Goal: Find specific page/section: Find specific page/section

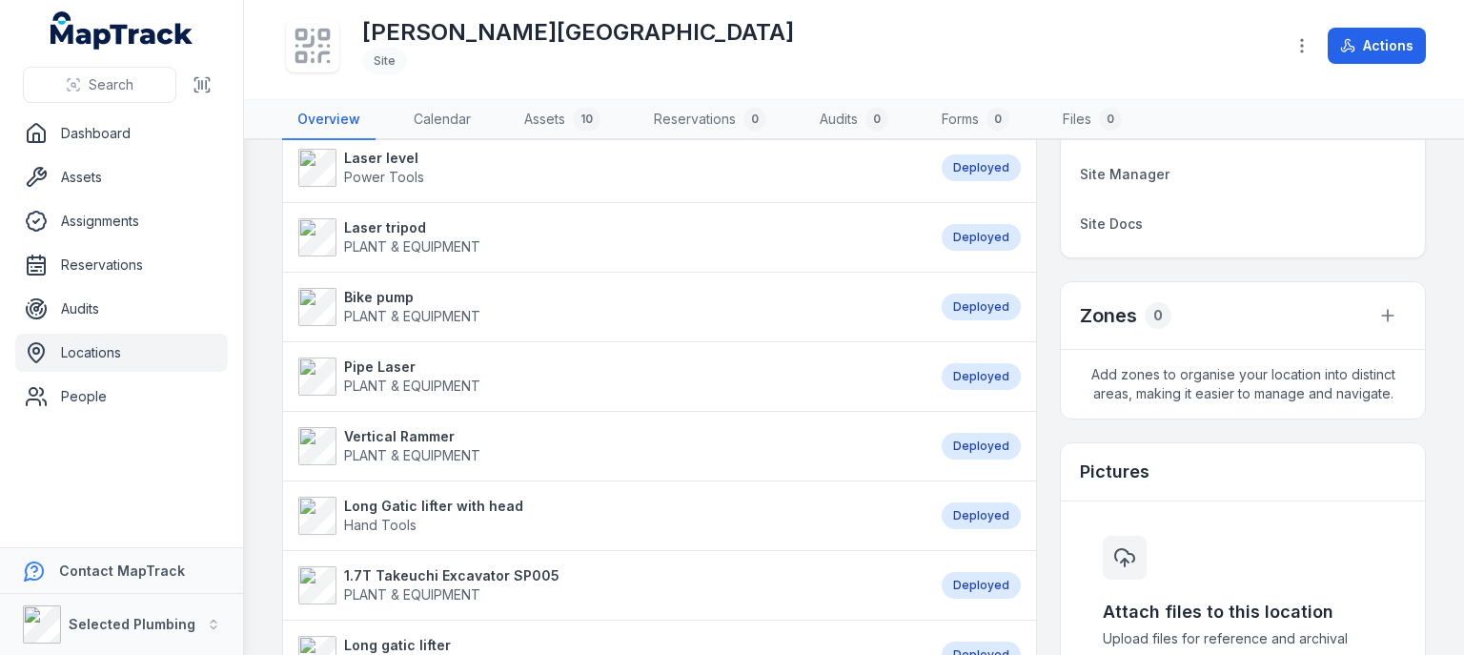
scroll to position [191, 0]
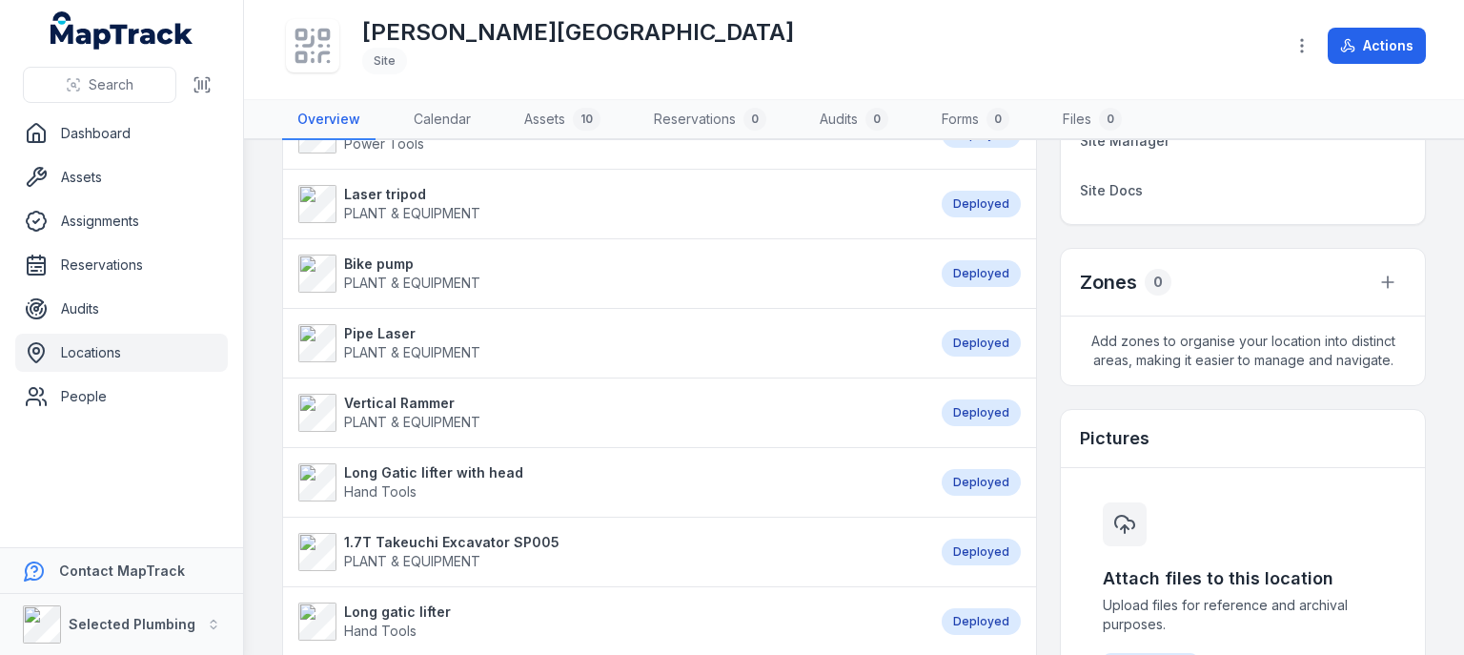
click at [545, 407] on link "Vertical Rammer PLANT & EQUIPMENT" at bounding box center [610, 413] width 624 height 38
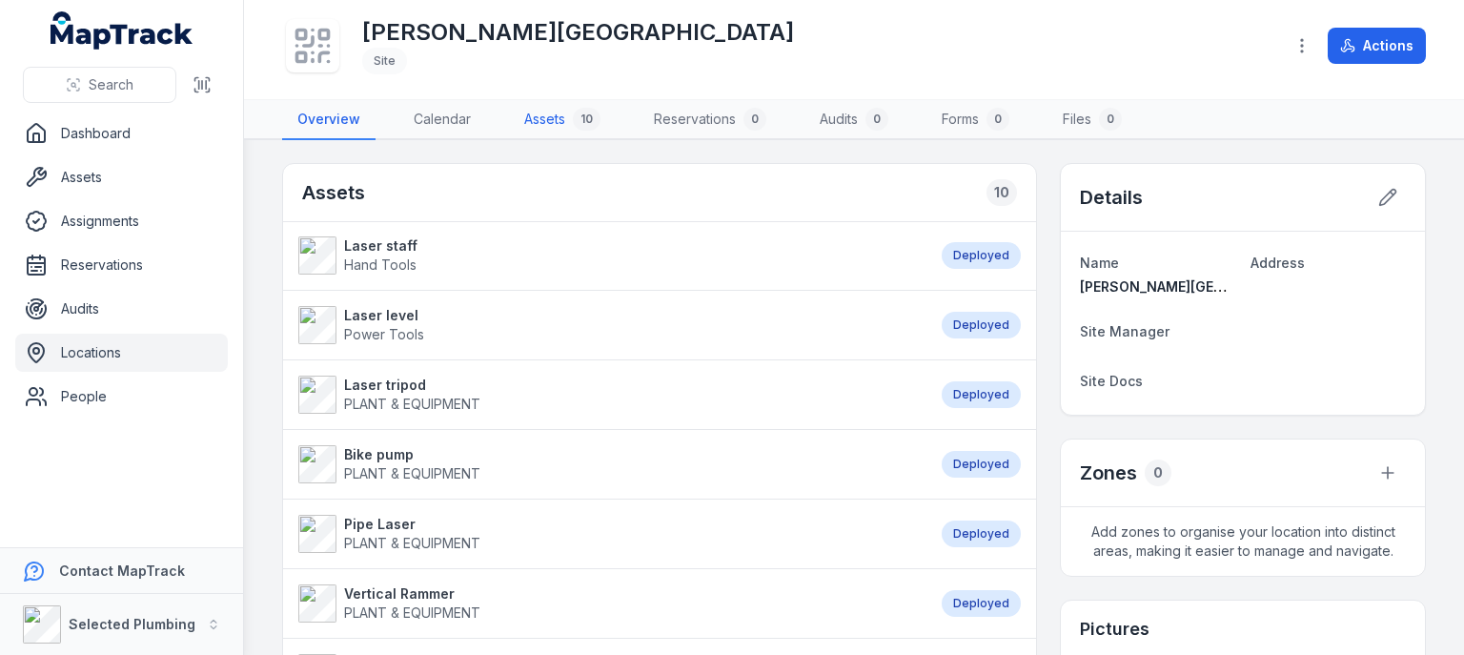
click at [559, 122] on link "Assets 10" at bounding box center [562, 120] width 107 height 40
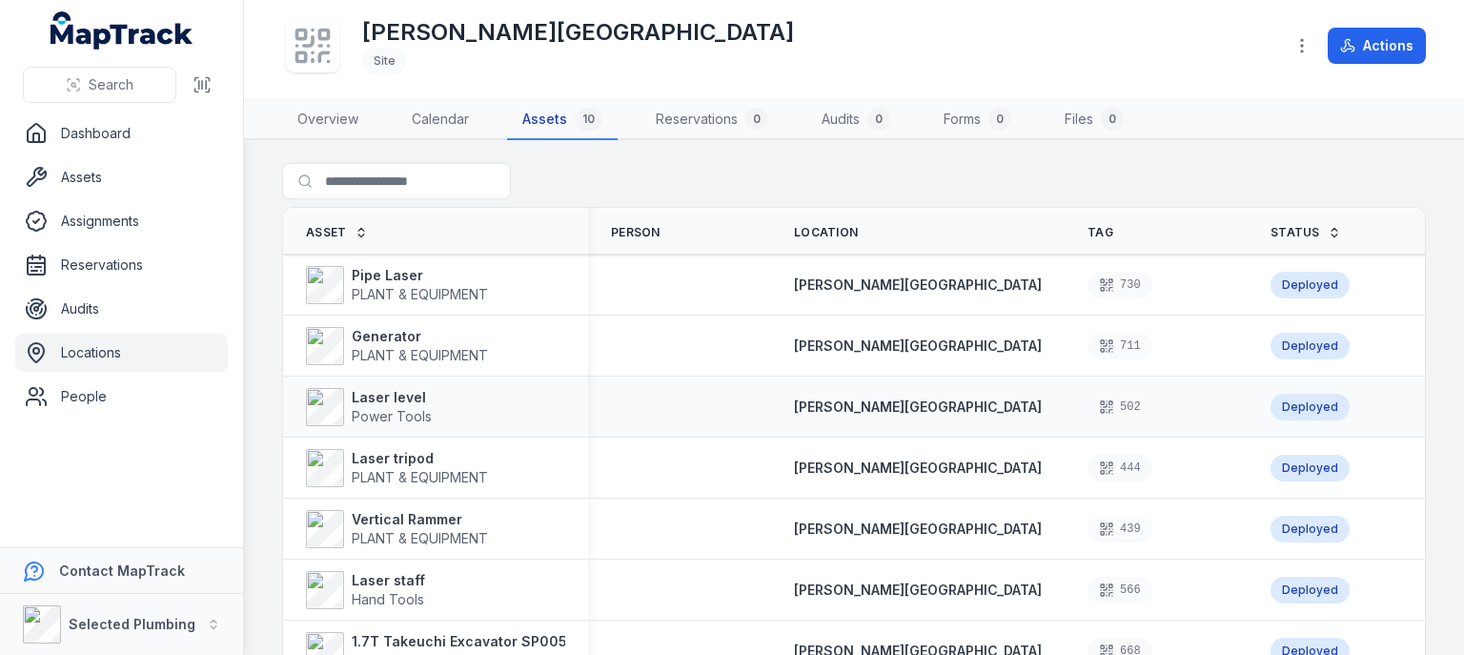
scroll to position [95, 0]
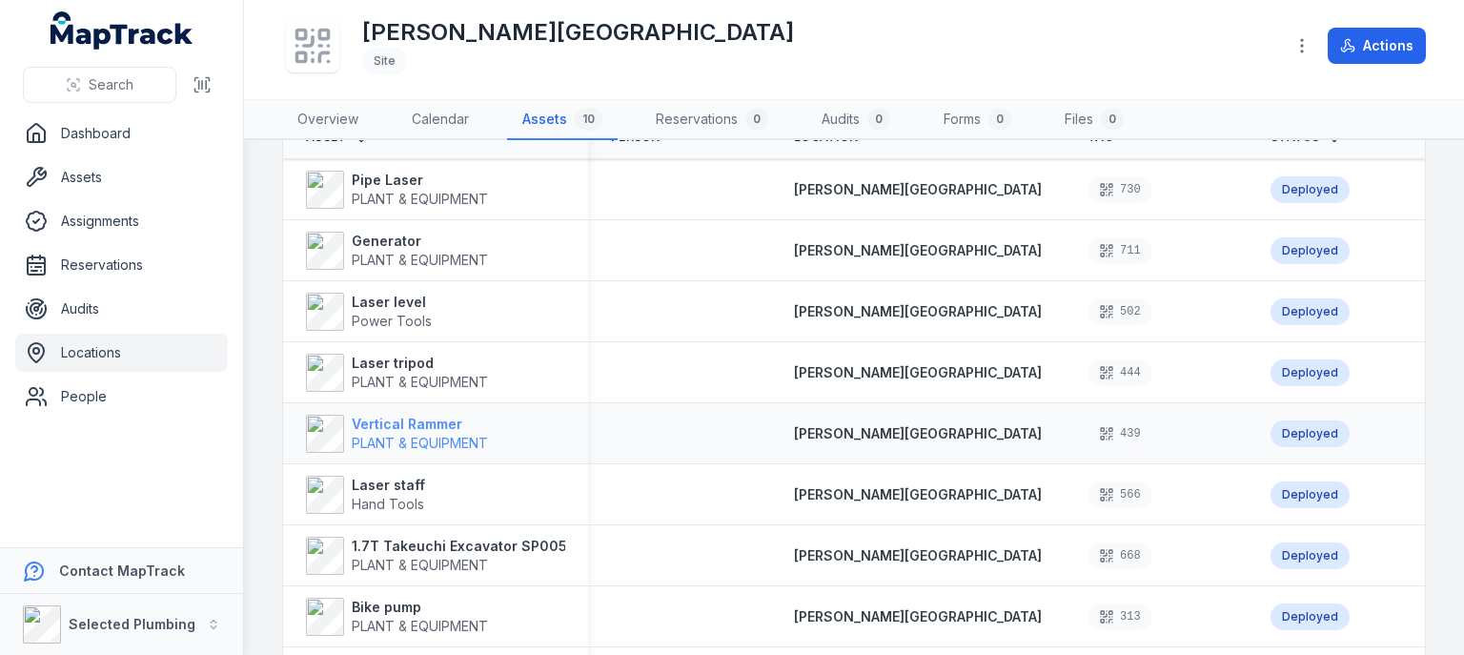
click at [473, 430] on strong "Vertical Rammer" at bounding box center [420, 424] width 136 height 19
